Goal: Communication & Community: Answer question/provide support

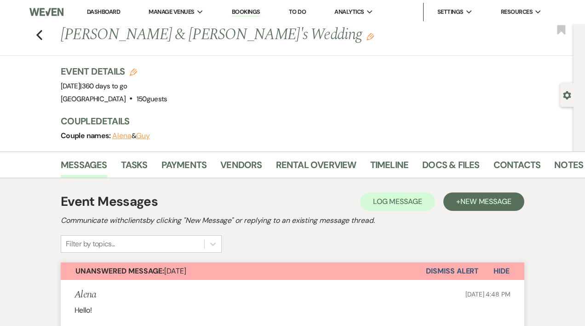
click at [100, 11] on link "Dashboard" at bounding box center [103, 12] width 33 height 8
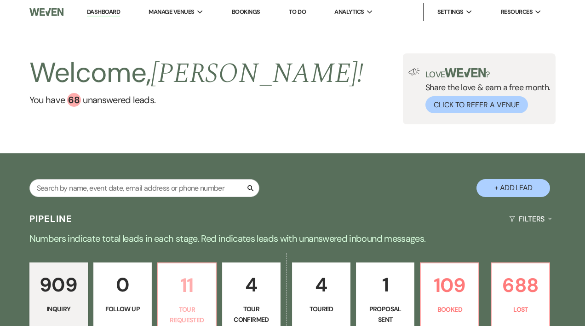
click at [192, 287] on p "11" at bounding box center [187, 285] width 46 height 31
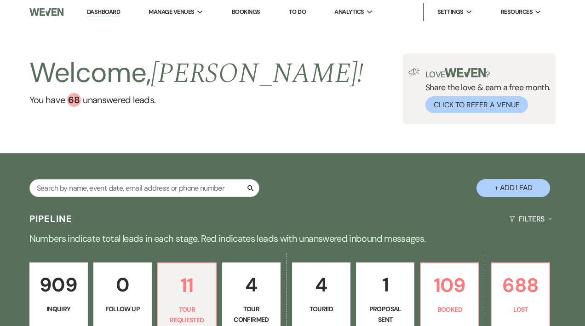
select select "2"
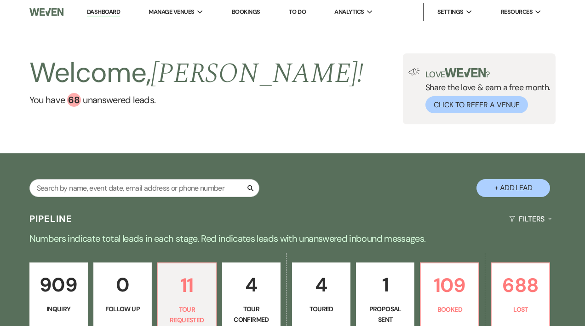
select select "2"
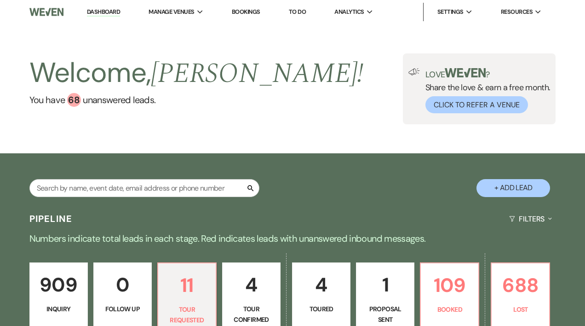
select select "2"
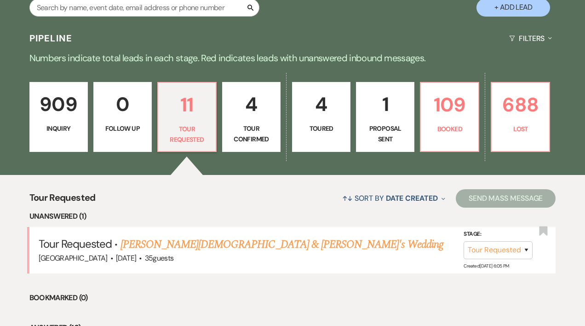
scroll to position [183, 0]
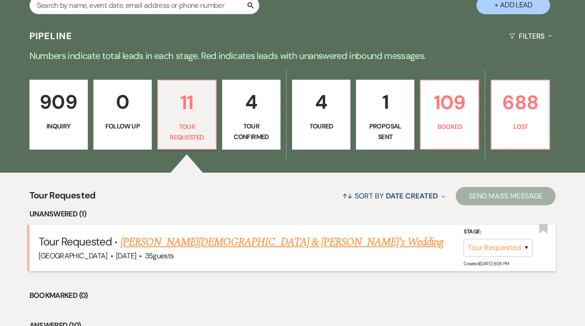
click at [219, 244] on link "[PERSON_NAME][DEMOGRAPHIC_DATA] & [PERSON_NAME]'s Wedding" at bounding box center [282, 242] width 323 height 17
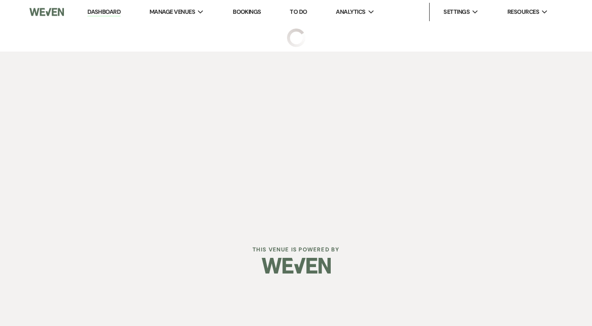
select select "2"
select select "5"
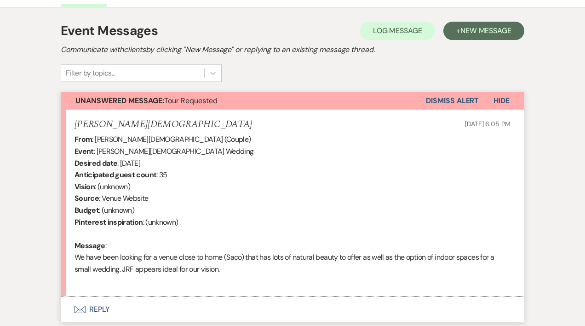
scroll to position [320, 0]
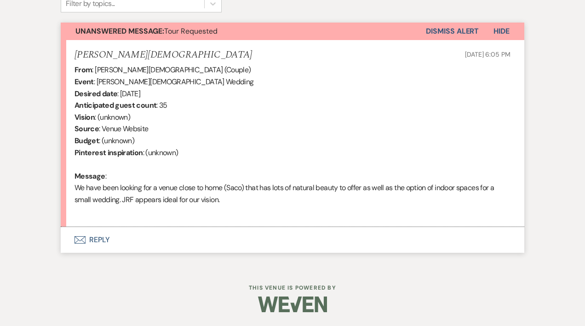
click at [104, 241] on button "Envelope Reply" at bounding box center [293, 240] width 464 height 26
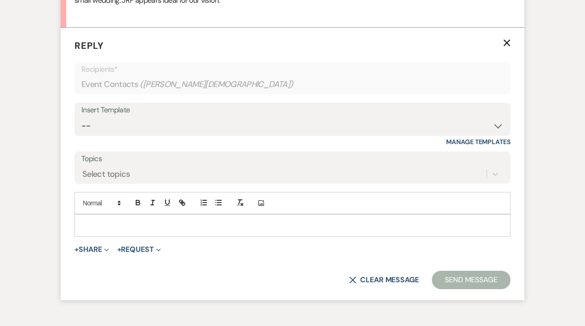
scroll to position [520, 0]
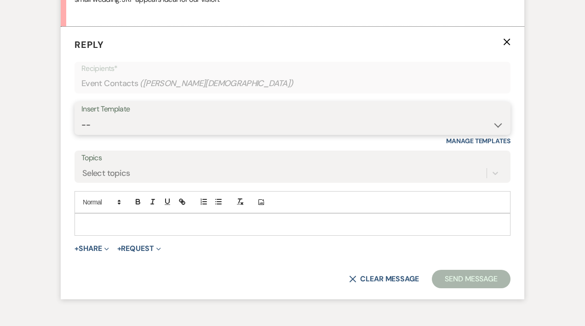
click at [85, 124] on select "-- Weven Planning Portal Introduction (Booked Events) Initial Inquiry Response …" at bounding box center [292, 125] width 422 height 18
select select "468"
click at [81, 116] on select "-- Weven Planning Portal Introduction (Booked Events) Initial Inquiry Response …" at bounding box center [292, 125] width 422 height 18
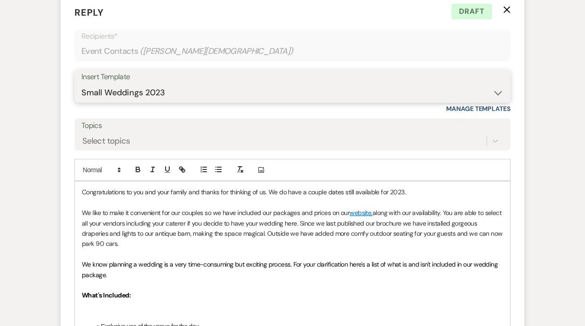
scroll to position [553, 0]
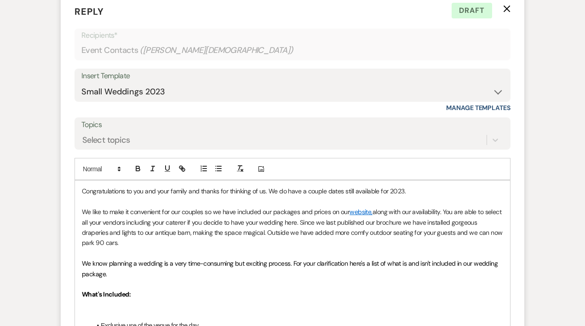
click at [408, 193] on p "Congratulations to you and your family and thanks for thinking of us. We do hav…" at bounding box center [292, 191] width 421 height 10
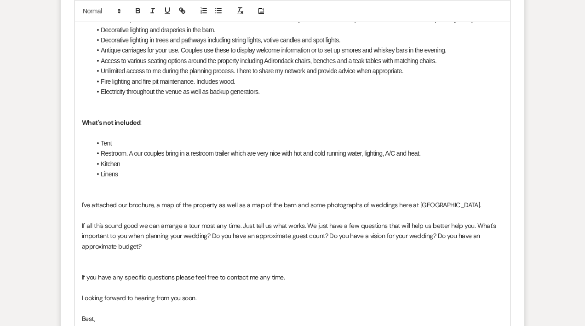
scroll to position [988, 0]
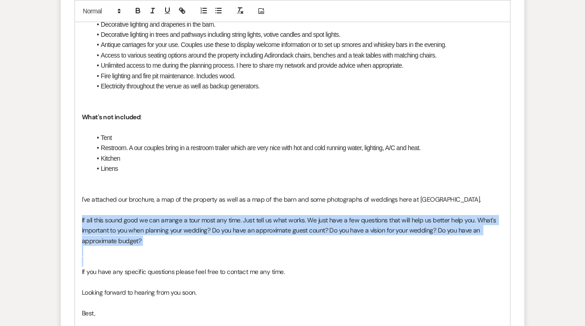
drag, startPoint x: 80, startPoint y: 221, endPoint x: 149, endPoint y: 262, distance: 80.1
click at [149, 262] on div "Congratulations to you and your family and thanks for thinking of us. We do hav…" at bounding box center [292, 65] width 435 height 639
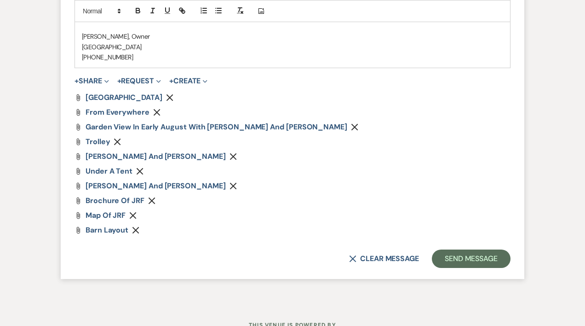
scroll to position [1257, 0]
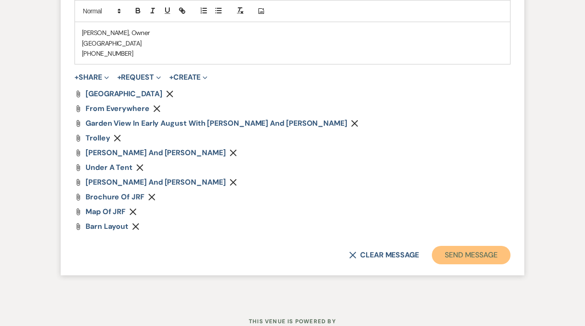
click at [454, 255] on button "Send Message" at bounding box center [471, 255] width 79 height 18
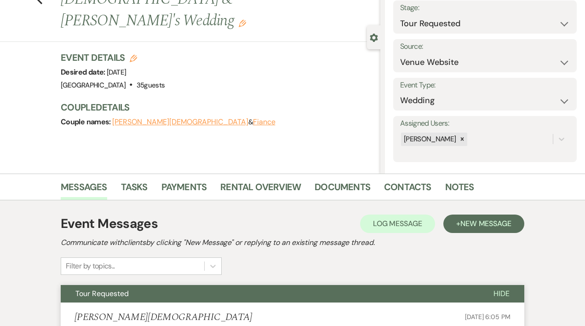
scroll to position [0, 0]
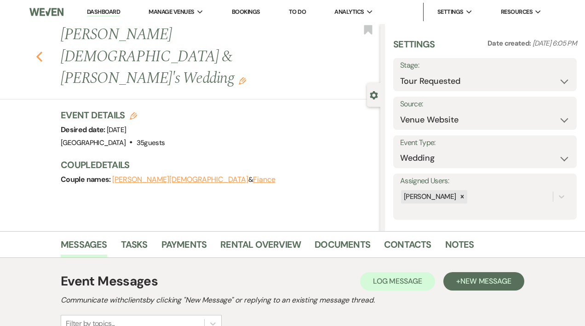
click at [43, 51] on icon "Previous" at bounding box center [39, 56] width 7 height 11
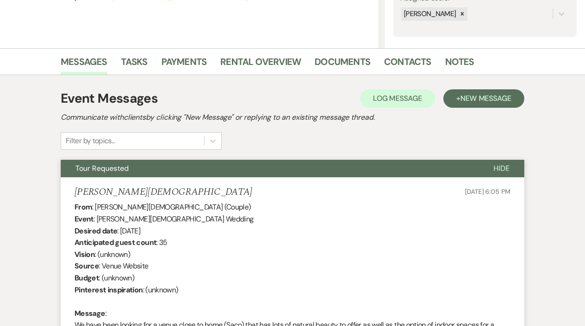
select select "2"
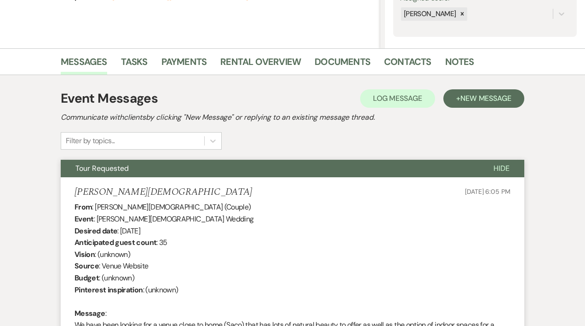
select select "2"
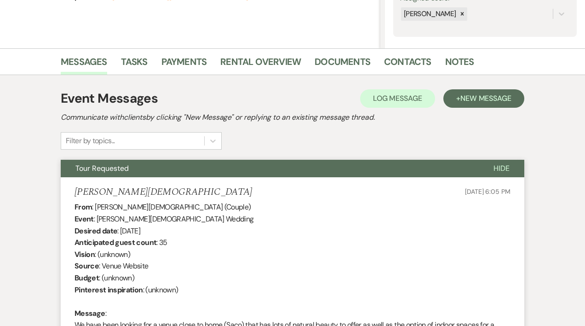
select select "2"
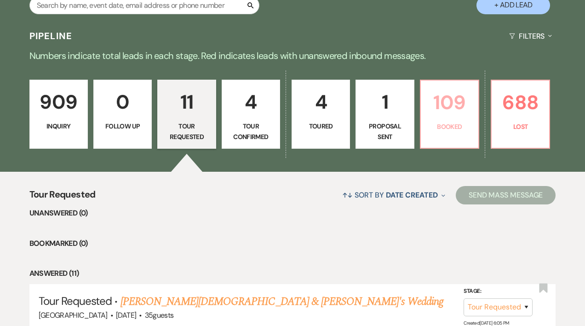
click at [438, 120] on link "109 Booked" at bounding box center [449, 114] width 59 height 69
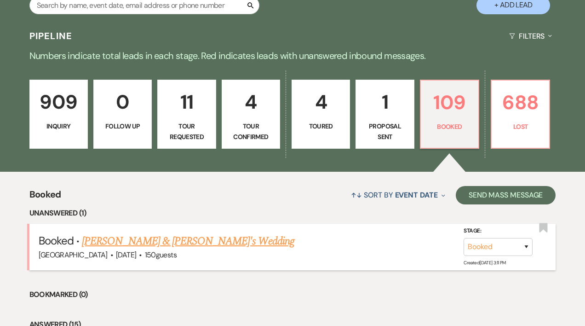
click at [153, 241] on link "[PERSON_NAME] & [PERSON_NAME]'s Wedding" at bounding box center [188, 241] width 213 height 17
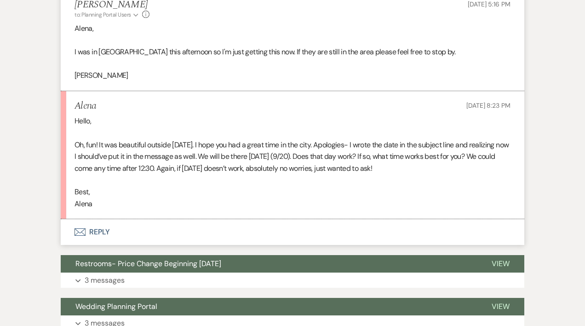
scroll to position [443, 0]
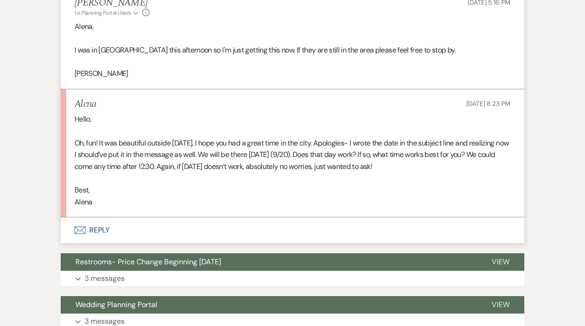
click at [94, 232] on button "Envelope Reply" at bounding box center [293, 230] width 464 height 26
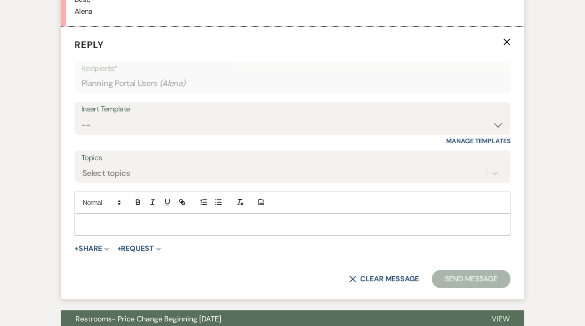
scroll to position [634, 0]
click at [92, 223] on p at bounding box center [292, 224] width 421 height 10
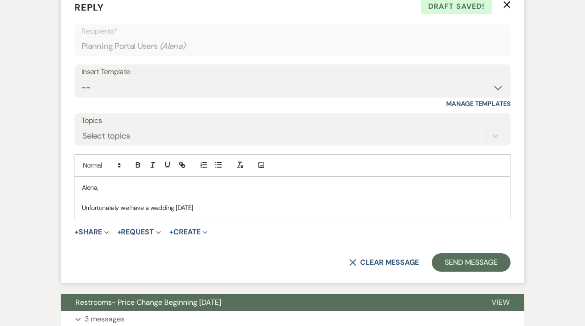
scroll to position [674, 0]
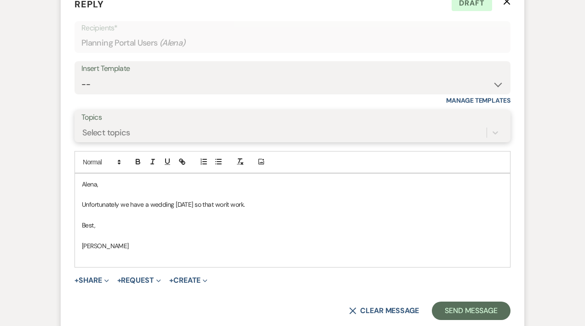
click at [112, 133] on div "Select topics" at bounding box center [106, 132] width 48 height 12
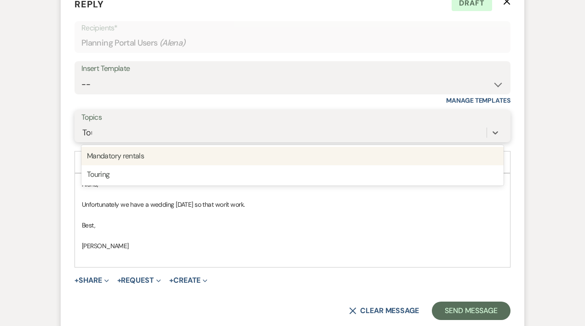
type input "Tour"
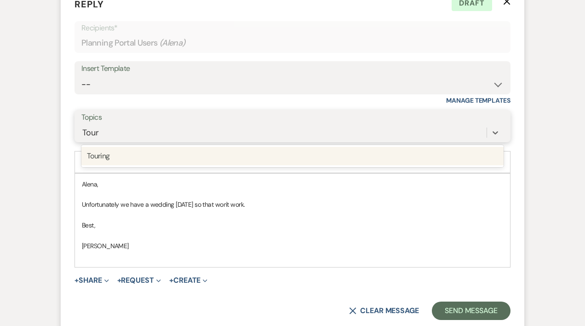
click at [105, 157] on div "Touring" at bounding box center [292, 156] width 422 height 18
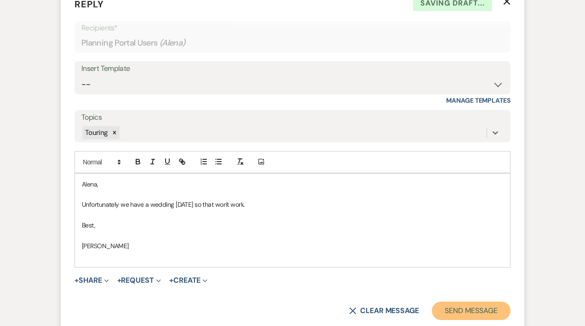
click at [447, 310] on button "Send Message" at bounding box center [471, 310] width 79 height 18
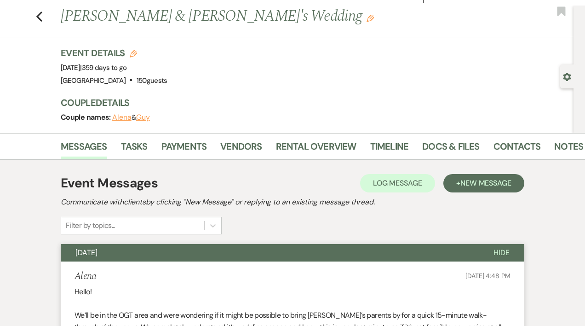
scroll to position [8, 0]
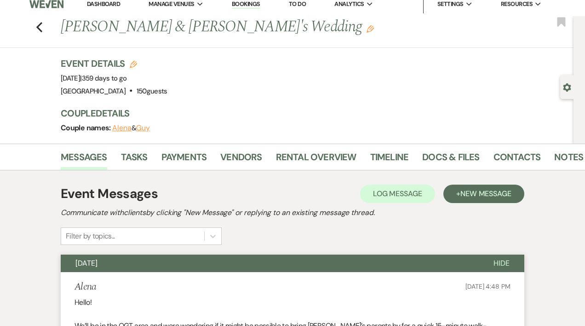
click at [103, 4] on link "Dashboard" at bounding box center [103, 4] width 33 height 8
